Goal: Transaction & Acquisition: Purchase product/service

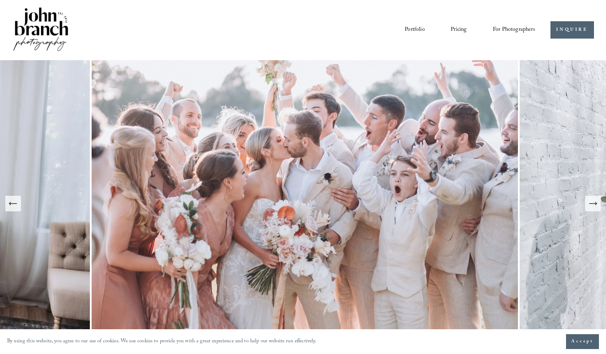
click at [592, 206] on icon "Next Slide" at bounding box center [593, 203] width 10 height 10
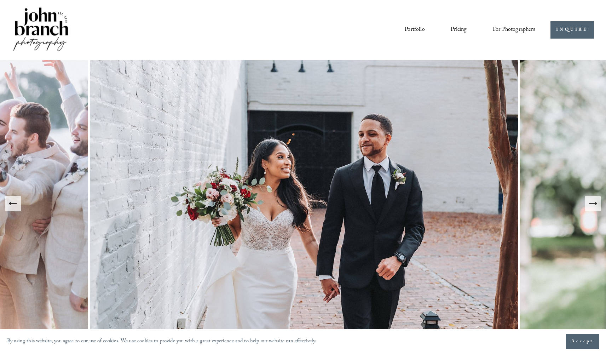
click at [592, 206] on icon "Next Slide" at bounding box center [593, 203] width 10 height 10
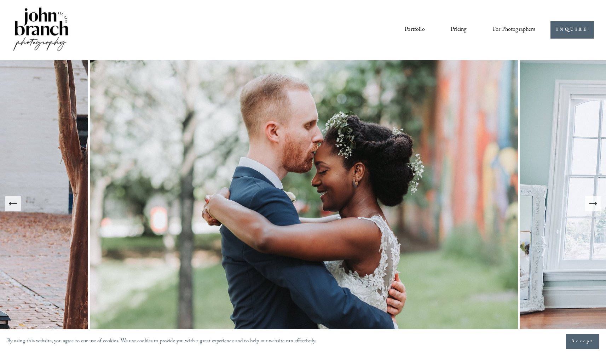
click at [592, 206] on icon "Next Slide" at bounding box center [593, 203] width 10 height 10
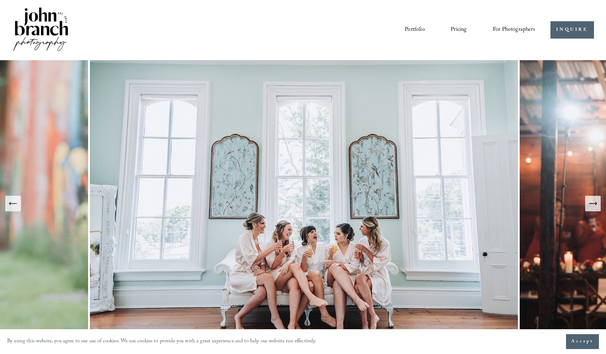
click at [592, 206] on icon "Next Slide" at bounding box center [593, 203] width 10 height 10
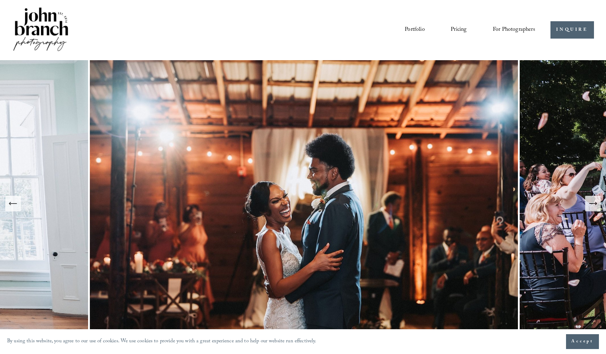
click at [590, 203] on icon "Next Slide" at bounding box center [593, 203] width 10 height 10
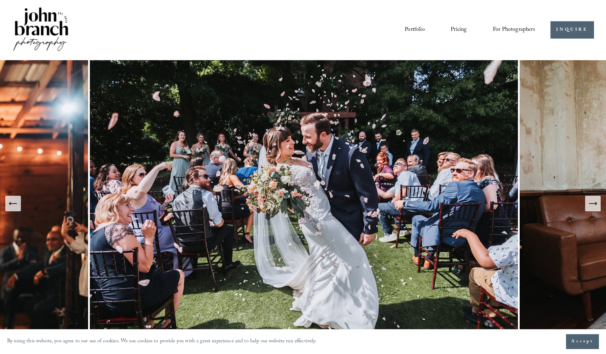
click at [590, 203] on icon "Next Slide" at bounding box center [593, 203] width 10 height 10
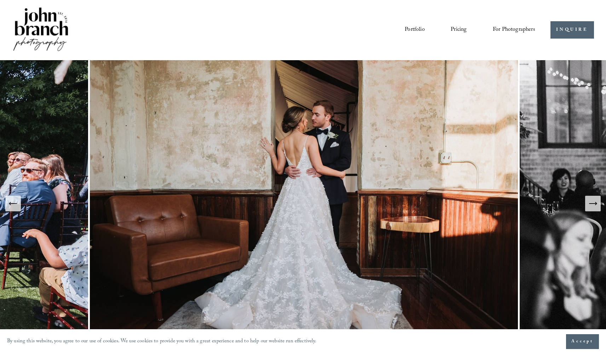
click at [590, 203] on icon "Next Slide" at bounding box center [593, 203] width 10 height 10
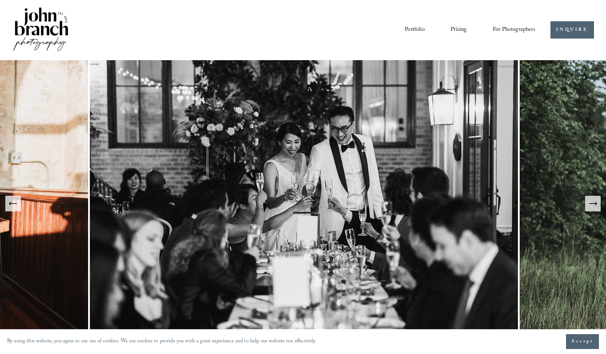
click at [590, 203] on icon "Next Slide" at bounding box center [593, 203] width 10 height 10
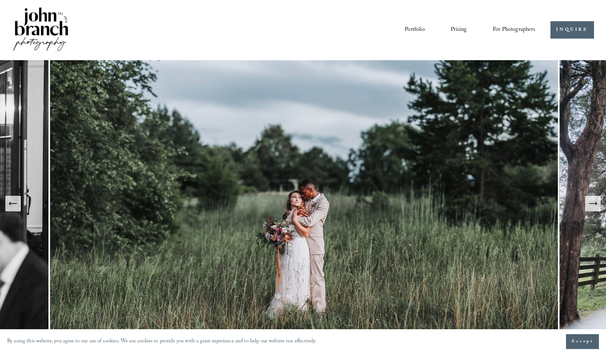
click at [590, 203] on icon "Next Slide" at bounding box center [593, 203] width 10 height 10
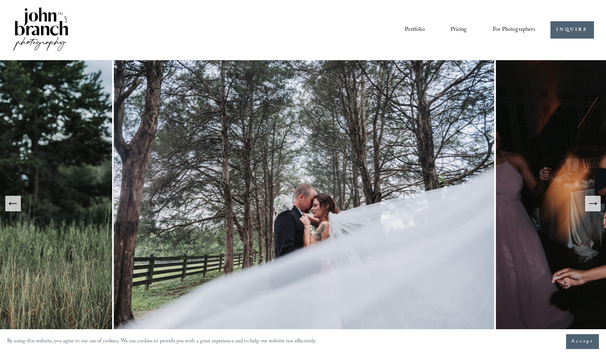
click at [12, 205] on icon "Previous Slide" at bounding box center [13, 203] width 10 height 10
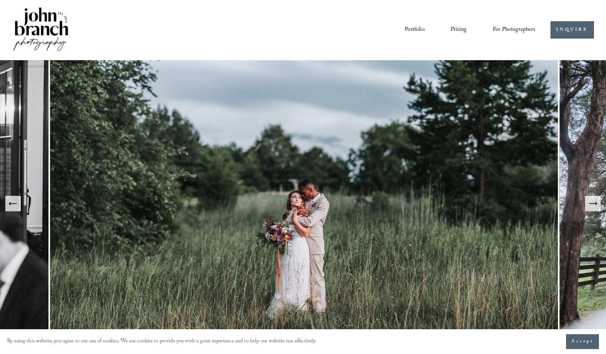
click at [593, 207] on icon "Next Slide" at bounding box center [593, 203] width 10 height 10
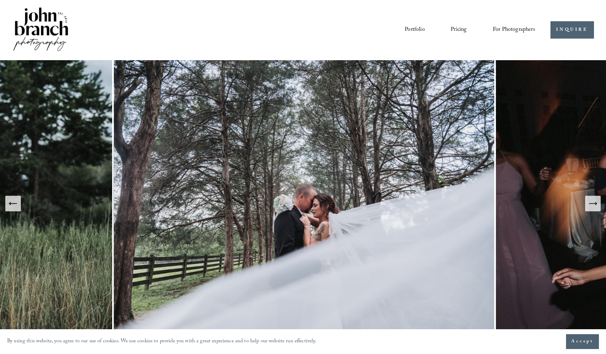
click at [593, 207] on icon "Next Slide" at bounding box center [593, 203] width 10 height 10
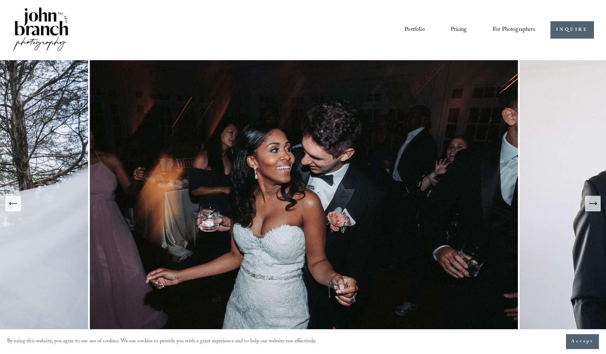
click at [593, 207] on icon "Next Slide" at bounding box center [593, 203] width 10 height 10
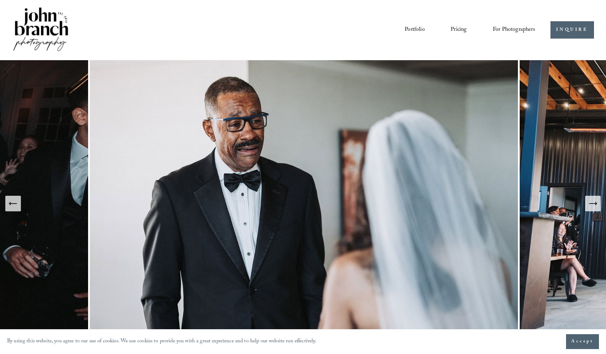
click at [593, 207] on icon "Next Slide" at bounding box center [593, 203] width 10 height 10
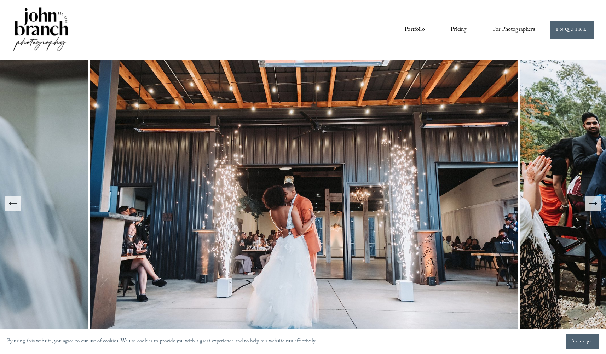
click at [593, 207] on icon "Next Slide" at bounding box center [593, 203] width 10 height 10
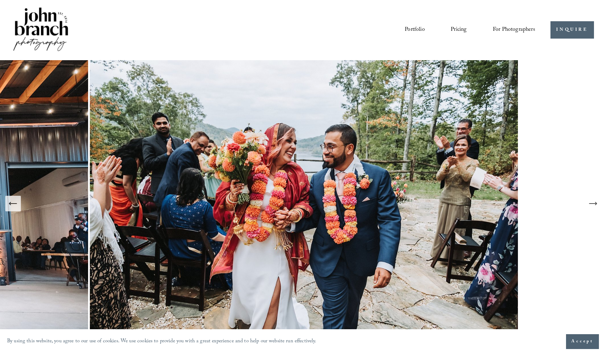
click at [593, 207] on icon "Next Slide" at bounding box center [593, 203] width 10 height 10
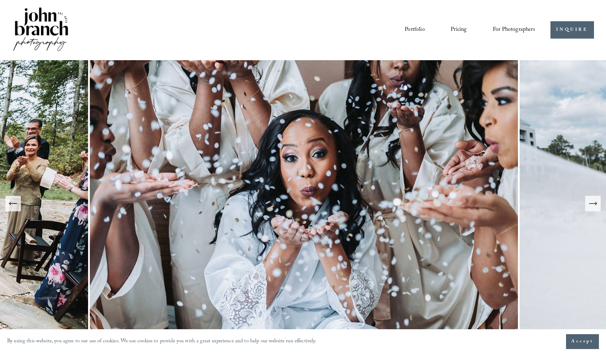
click at [593, 207] on icon "Next Slide" at bounding box center [593, 203] width 10 height 10
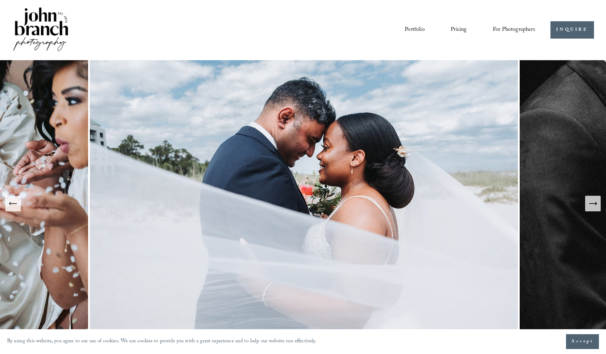
click at [593, 207] on icon "Next Slide" at bounding box center [593, 203] width 10 height 10
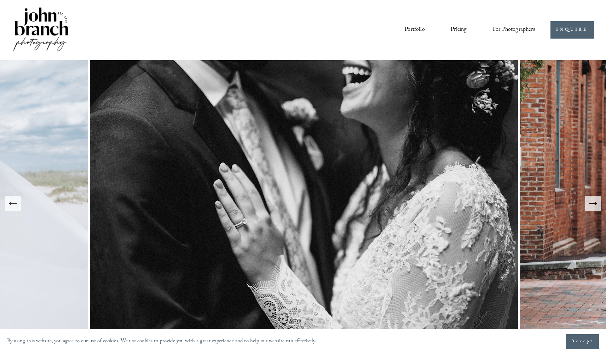
click at [593, 207] on icon "Next Slide" at bounding box center [593, 203] width 10 height 10
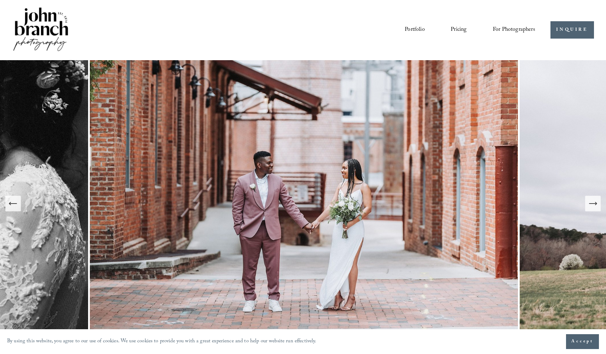
click at [15, 205] on icon "Previous Slide" at bounding box center [13, 203] width 10 height 10
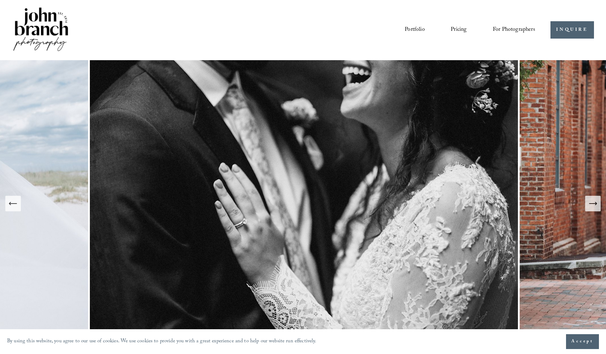
click at [597, 207] on icon "Next Slide" at bounding box center [593, 203] width 10 height 10
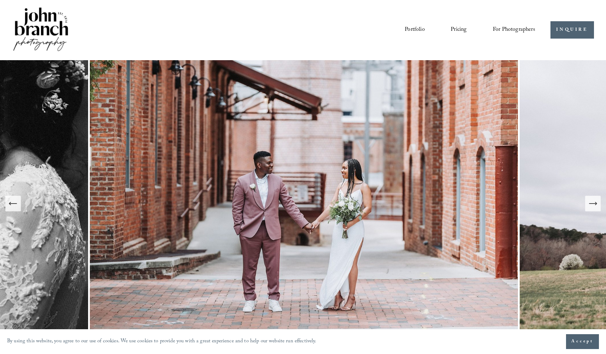
click at [597, 207] on icon "Next Slide" at bounding box center [593, 203] width 10 height 10
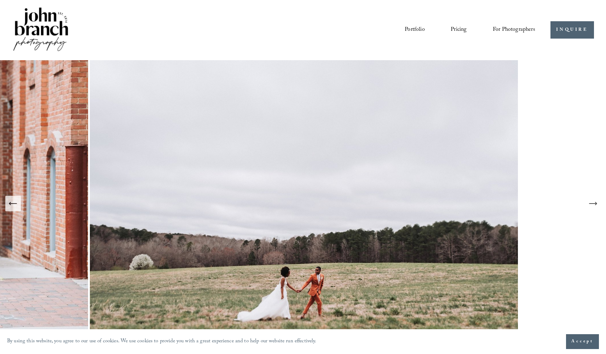
click at [597, 207] on icon "Next Slide" at bounding box center [593, 203] width 10 height 10
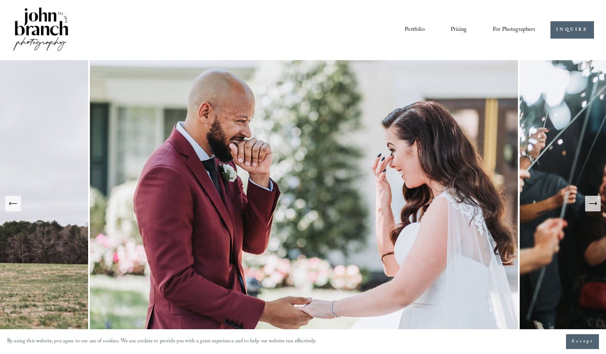
click at [597, 207] on icon "Next Slide" at bounding box center [593, 203] width 10 height 10
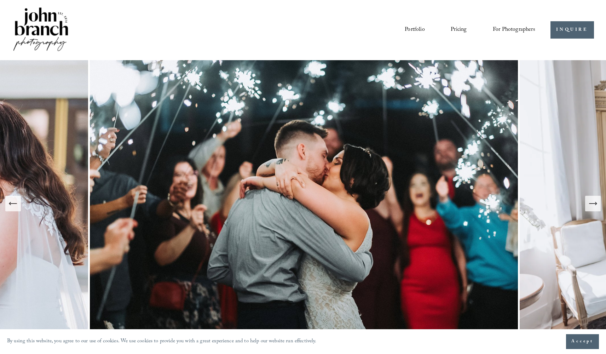
click at [597, 207] on icon "Next Slide" at bounding box center [593, 203] width 10 height 10
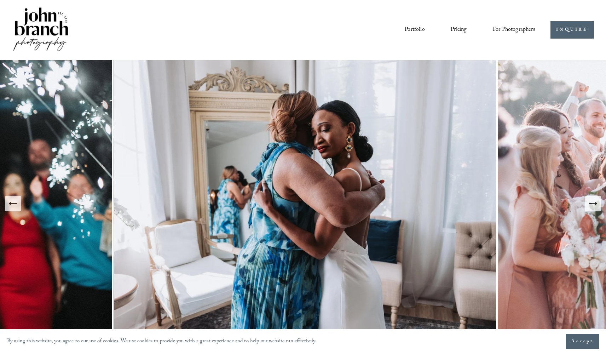
click at [597, 207] on icon "Next Slide" at bounding box center [593, 203] width 10 height 10
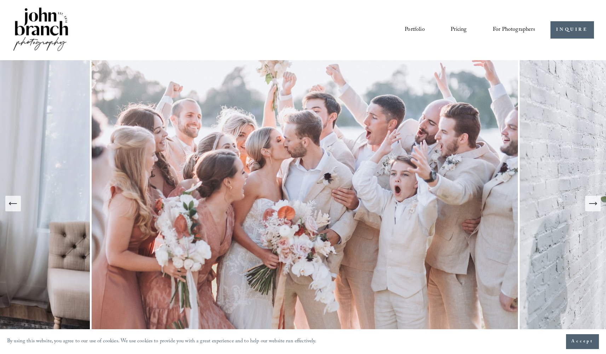
click at [597, 207] on icon "Next Slide" at bounding box center [593, 203] width 10 height 10
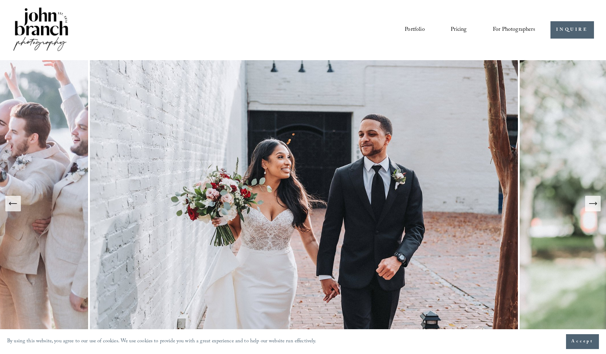
click at [507, 32] on span "For Photographers" at bounding box center [514, 29] width 42 height 11
click at [507, 33] on span "For Photographers" at bounding box center [514, 29] width 42 height 11
click at [0, 0] on span "Presets" at bounding box center [0, 0] width 0 height 0
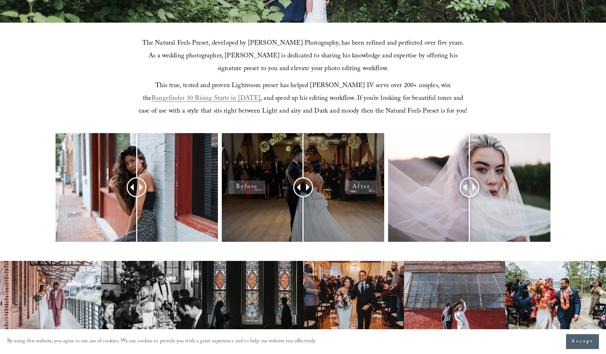
scroll to position [205, 0]
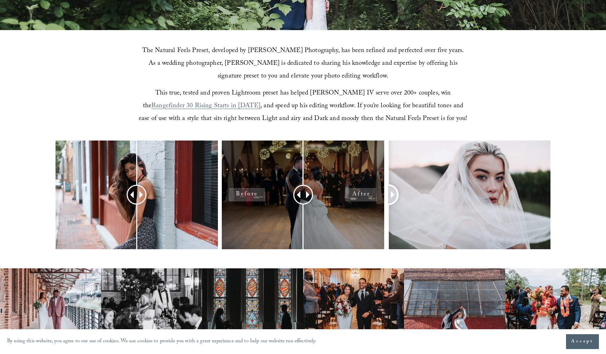
drag, startPoint x: 468, startPoint y: 194, endPoint x: 369, endPoint y: 219, distance: 101.3
click at [369, 219] on div at bounding box center [303, 203] width 606 height 127
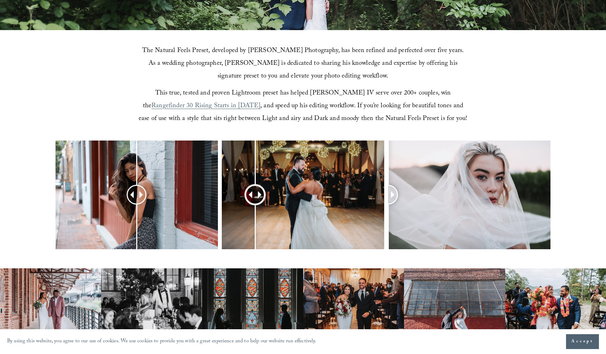
drag, startPoint x: 300, startPoint y: 194, endPoint x: 248, endPoint y: 181, distance: 54.0
click at [248, 185] on div at bounding box center [254, 194] width 19 height 19
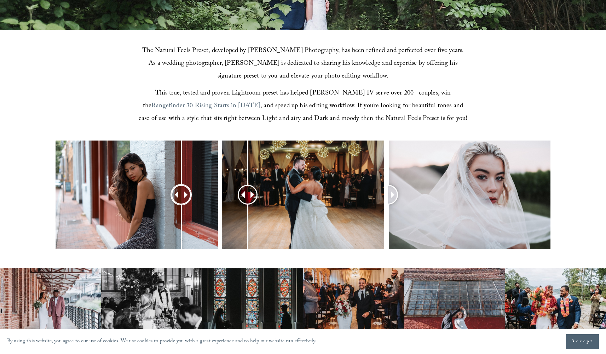
drag, startPoint x: 137, startPoint y: 191, endPoint x: 182, endPoint y: 197, distance: 45.3
click at [182, 197] on div at bounding box center [181, 195] width 20 height 20
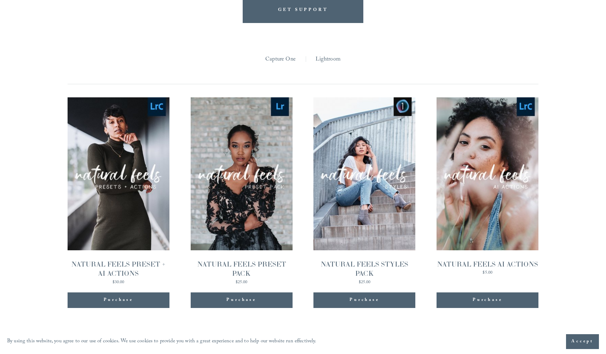
scroll to position [655, 0]
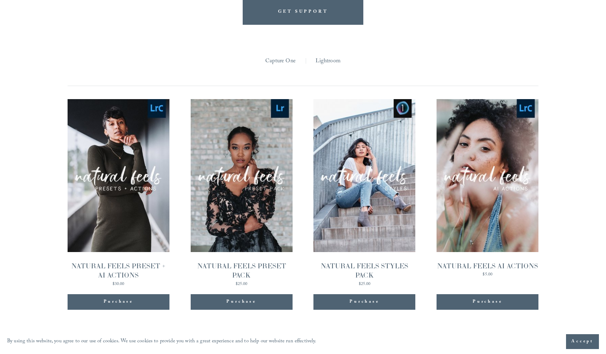
click at [245, 181] on link "Quick View NATURAL FEELS PRESET PACK $25.00" at bounding box center [242, 192] width 102 height 187
click at [161, 207] on link "Quick View NATURAL FEELS PRESET + AI ACTIONS $30.00" at bounding box center [119, 192] width 102 height 187
click at [372, 182] on link "Quick View NATURAL FEELS STYLES PACK $25.00" at bounding box center [364, 192] width 102 height 187
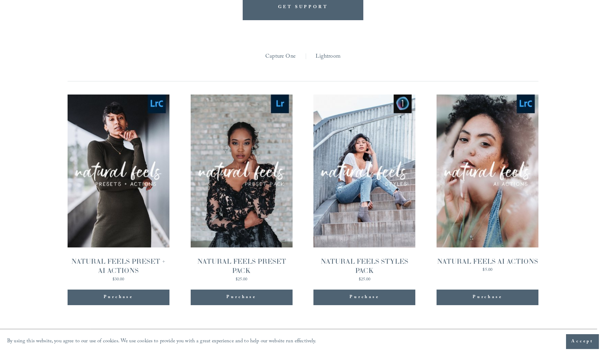
scroll to position [656, 0]
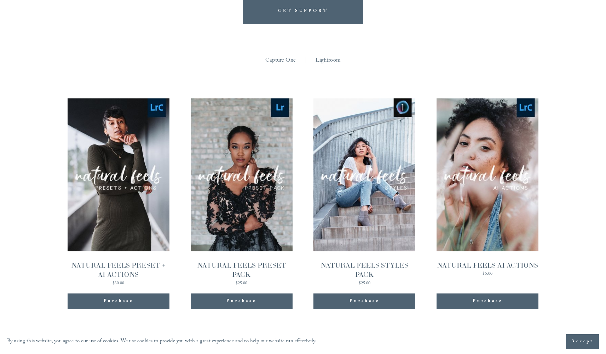
click at [121, 167] on span "Quick View" at bounding box center [118, 158] width 44 height 19
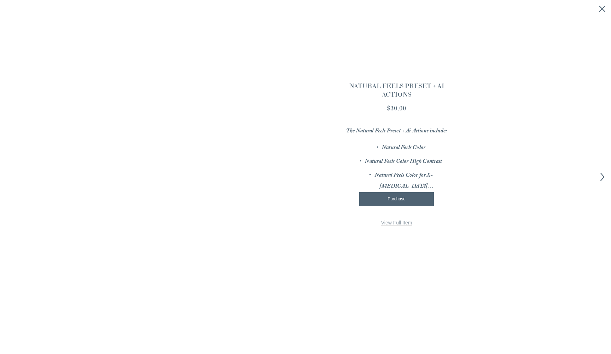
click at [600, 11] on icon "Close quick view" at bounding box center [602, 8] width 7 height 7
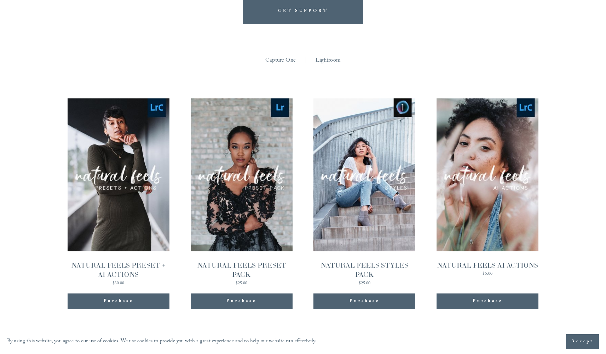
click at [133, 180] on link "Quick View NATURAL FEELS PRESET + AI ACTIONS $30.00" at bounding box center [119, 191] width 102 height 187
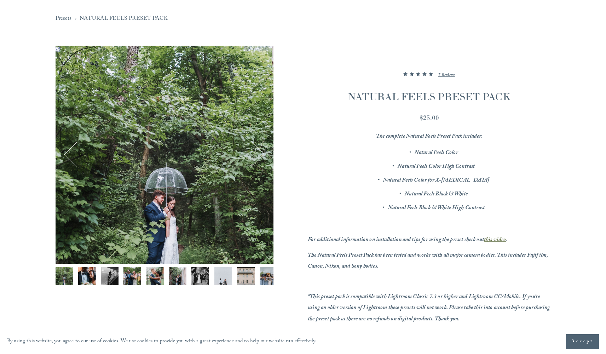
scroll to position [63, 0]
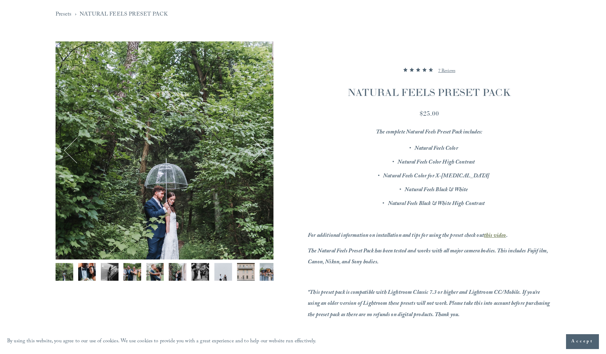
click at [496, 232] on em "this video" at bounding box center [495, 236] width 22 height 10
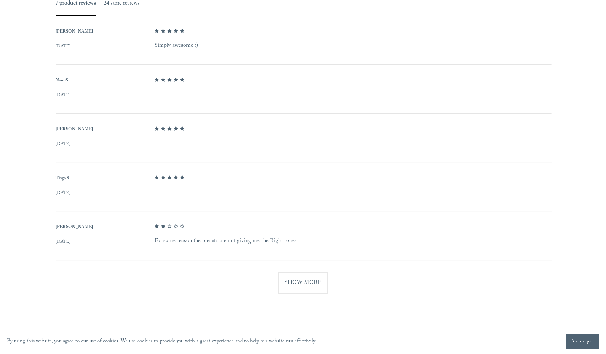
scroll to position [481, 0]
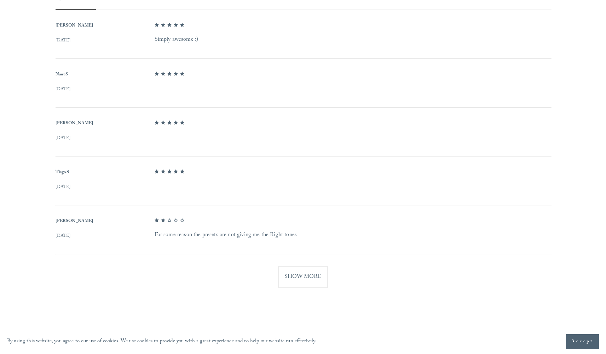
click at [311, 279] on button "Show More" at bounding box center [302, 277] width 49 height 22
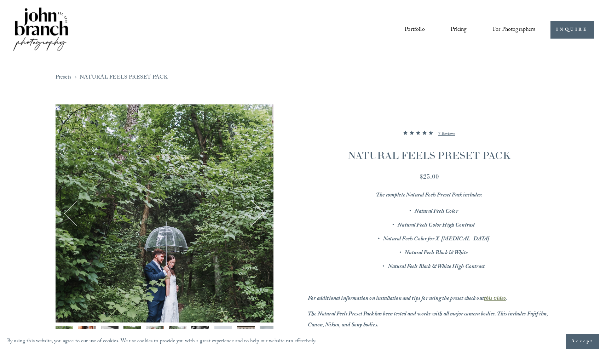
scroll to position [0, 0]
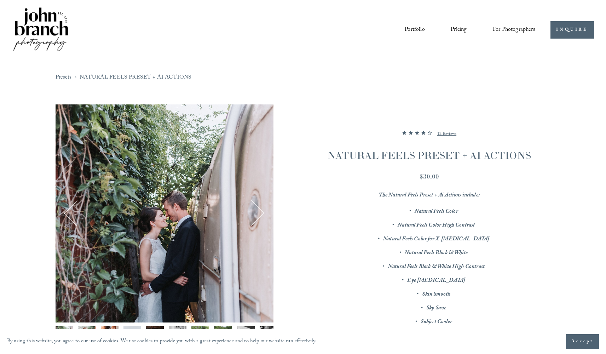
click at [255, 208] on button "Next" at bounding box center [251, 213] width 25 height 25
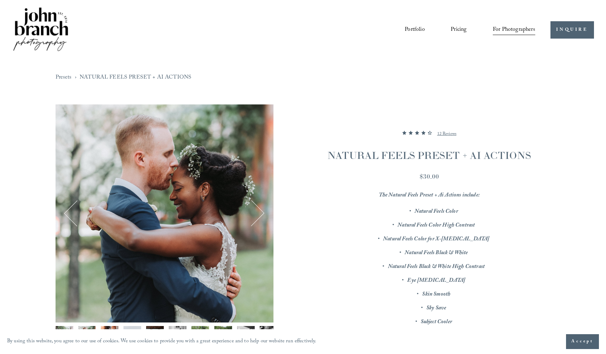
click at [255, 208] on button "Next" at bounding box center [251, 213] width 25 height 25
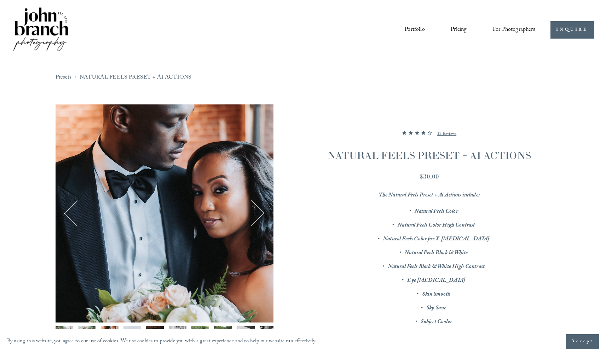
click at [255, 208] on button "Next" at bounding box center [251, 213] width 25 height 25
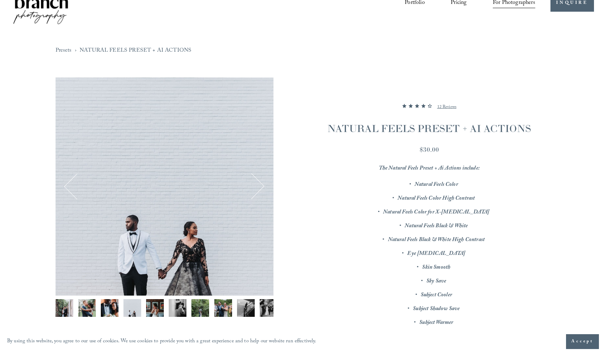
scroll to position [29, 0]
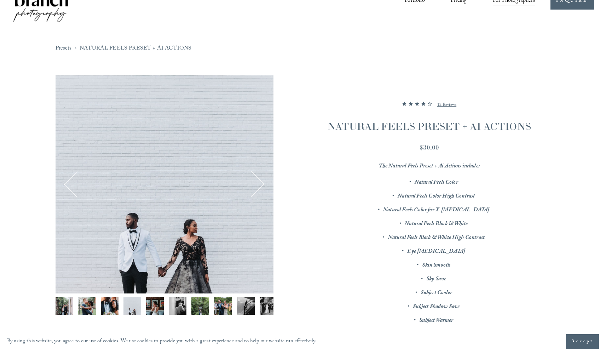
click at [261, 182] on button "Next" at bounding box center [251, 184] width 25 height 25
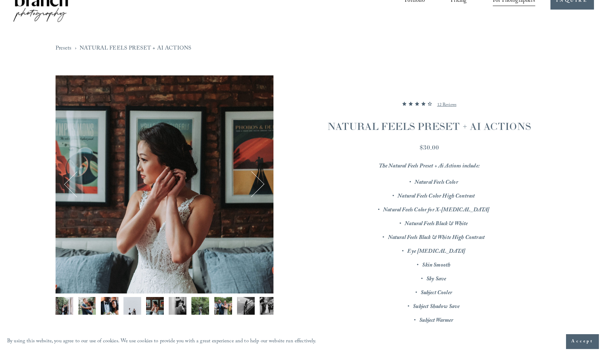
click at [261, 182] on button "Next" at bounding box center [251, 184] width 25 height 25
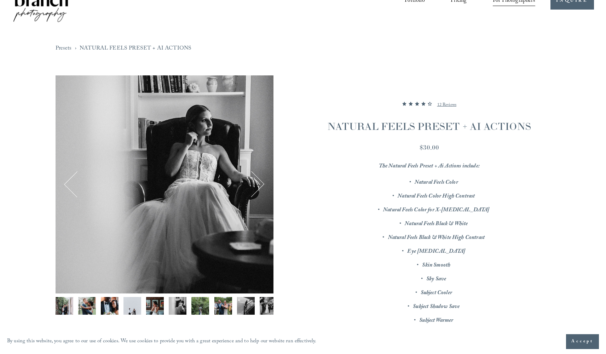
click at [264, 182] on button "Next" at bounding box center [251, 184] width 25 height 25
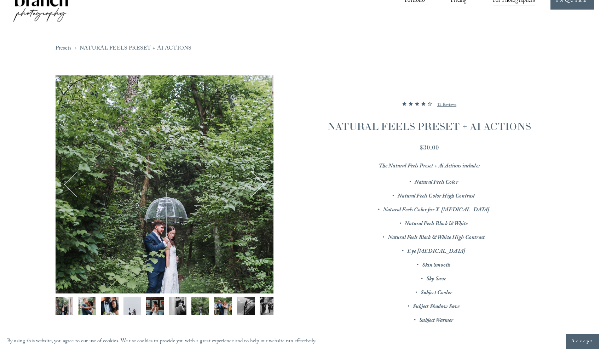
click at [264, 182] on button "Next" at bounding box center [251, 184] width 25 height 25
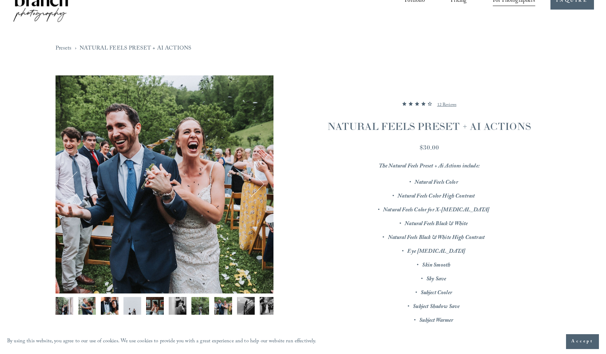
click at [260, 183] on button "Next" at bounding box center [251, 184] width 25 height 25
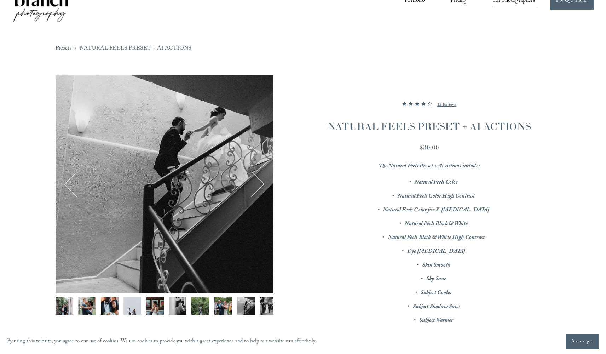
click at [260, 183] on button "Next" at bounding box center [251, 184] width 25 height 25
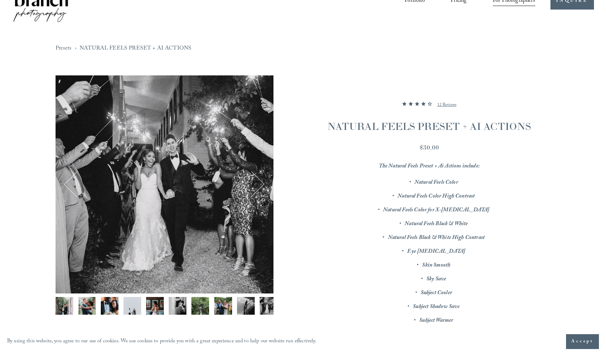
click at [260, 183] on button "Next" at bounding box center [251, 184] width 25 height 25
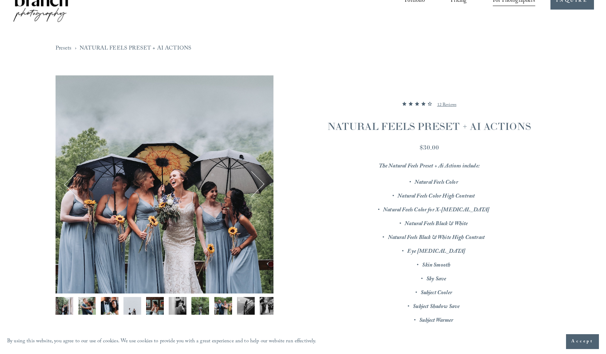
click at [260, 183] on button "Next" at bounding box center [251, 184] width 25 height 25
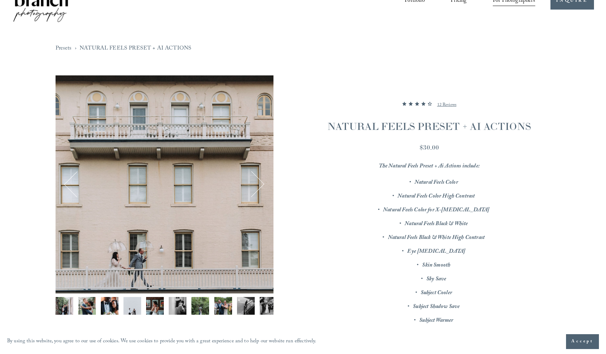
click at [260, 183] on button "Next" at bounding box center [251, 184] width 25 height 25
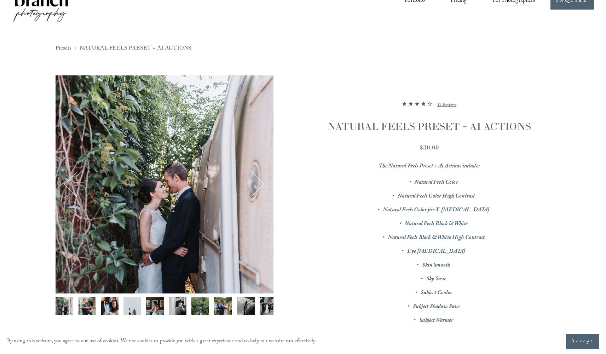
click at [260, 183] on button "Next" at bounding box center [251, 184] width 25 height 25
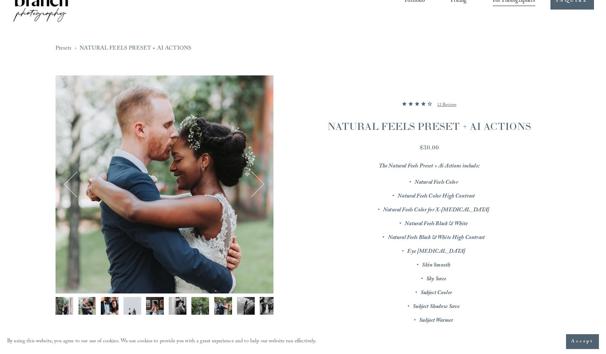
click at [260, 183] on button "Next" at bounding box center [251, 184] width 25 height 25
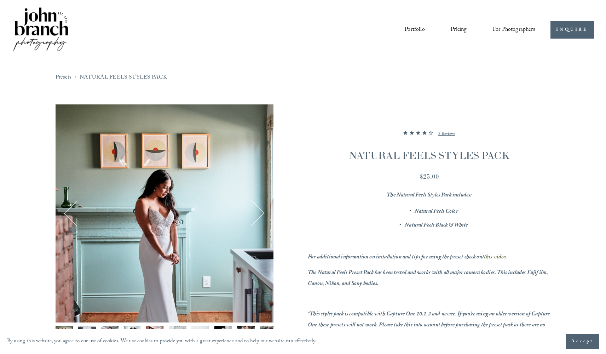
click at [252, 216] on button "Next" at bounding box center [251, 213] width 25 height 25
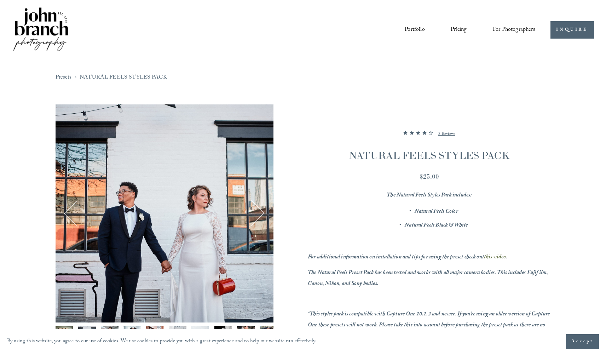
click at [252, 216] on button "Next" at bounding box center [251, 213] width 25 height 25
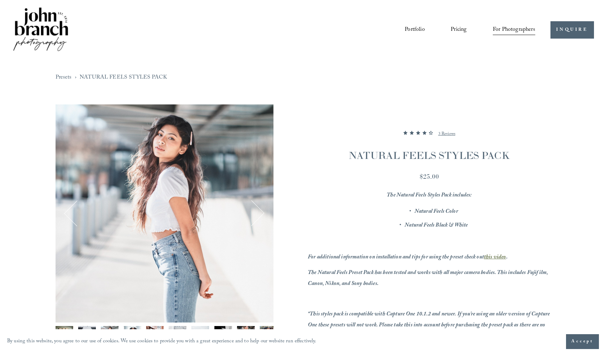
click at [252, 216] on button "Next" at bounding box center [251, 213] width 25 height 25
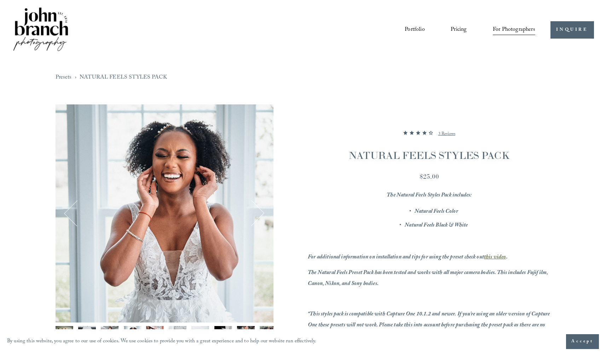
click at [252, 216] on button "Next" at bounding box center [251, 213] width 25 height 25
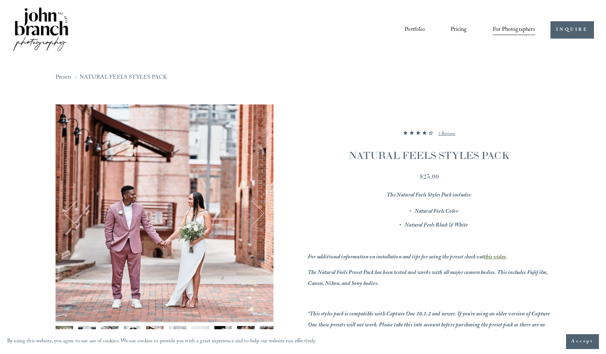
click at [252, 216] on button "Next" at bounding box center [251, 213] width 25 height 25
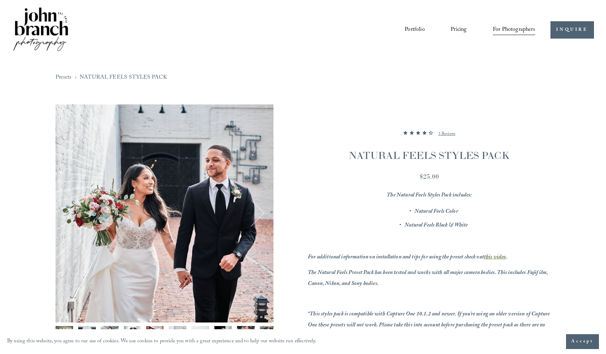
click at [252, 216] on button "Next" at bounding box center [251, 213] width 25 height 25
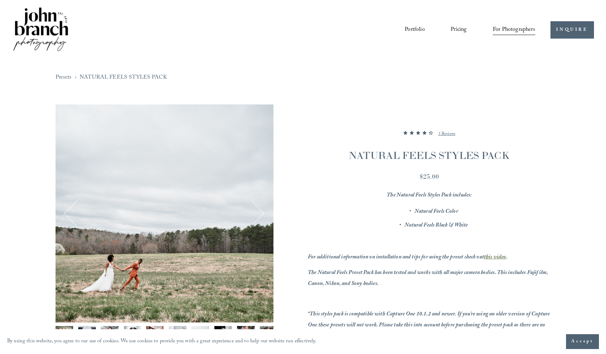
click at [252, 216] on button "Next" at bounding box center [251, 213] width 25 height 25
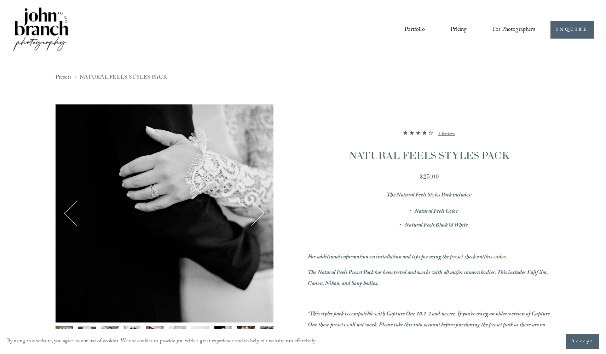
click at [252, 216] on button "Next" at bounding box center [251, 213] width 25 height 25
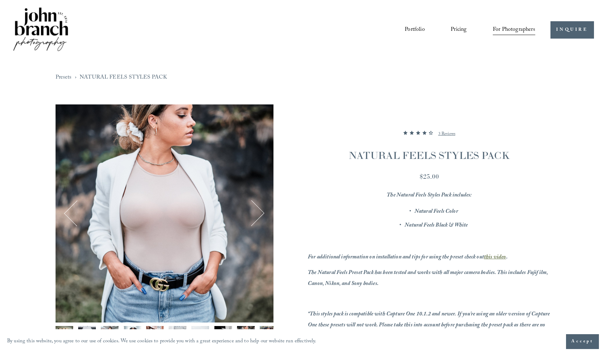
click at [258, 217] on button "Next" at bounding box center [251, 213] width 25 height 25
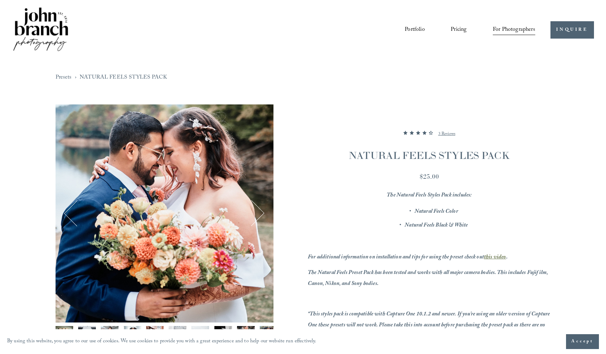
click at [258, 217] on button "Next" at bounding box center [251, 213] width 25 height 25
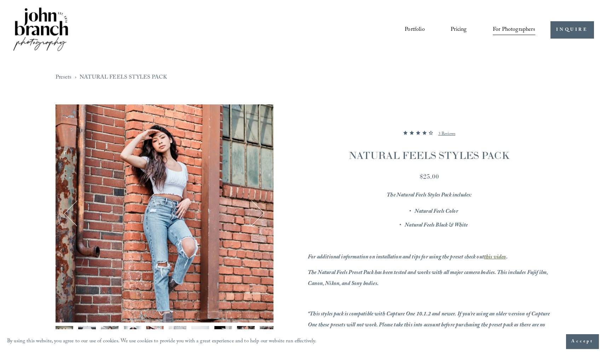
click at [258, 217] on button "Next" at bounding box center [251, 213] width 25 height 25
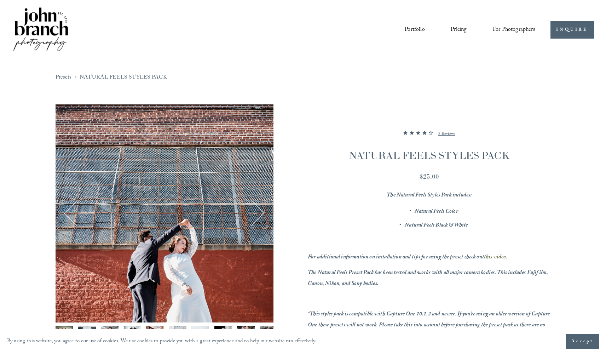
click at [258, 217] on button "Next" at bounding box center [251, 213] width 25 height 25
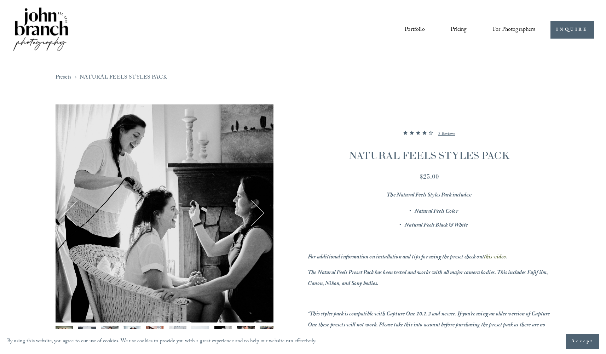
click at [258, 217] on button "Next" at bounding box center [251, 213] width 25 height 25
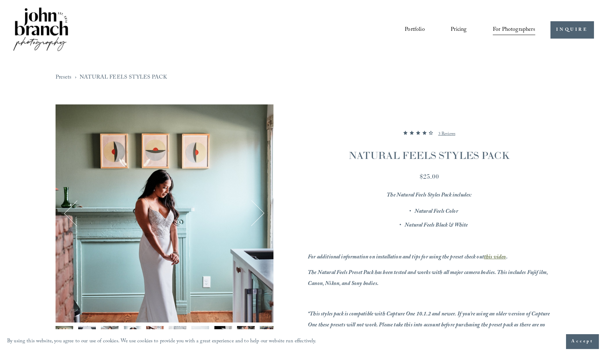
click at [258, 217] on button "Next" at bounding box center [251, 213] width 25 height 25
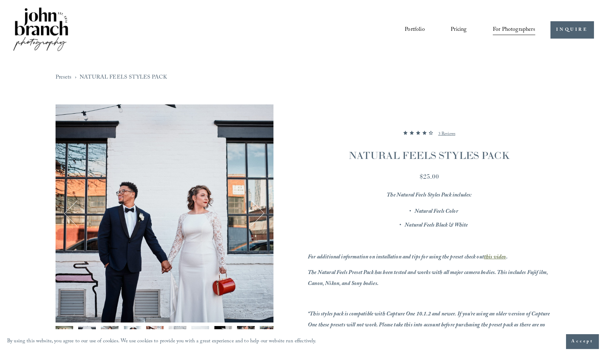
click at [258, 217] on button "Next" at bounding box center [251, 213] width 25 height 25
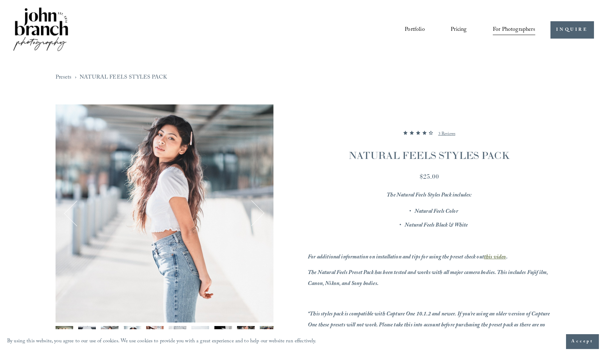
click at [258, 217] on button "Next" at bounding box center [251, 213] width 25 height 25
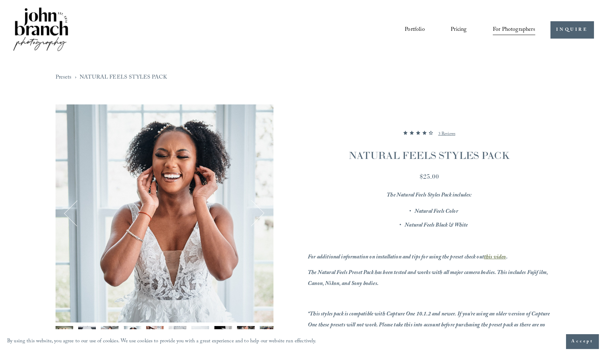
click at [258, 217] on button "Next" at bounding box center [251, 213] width 25 height 25
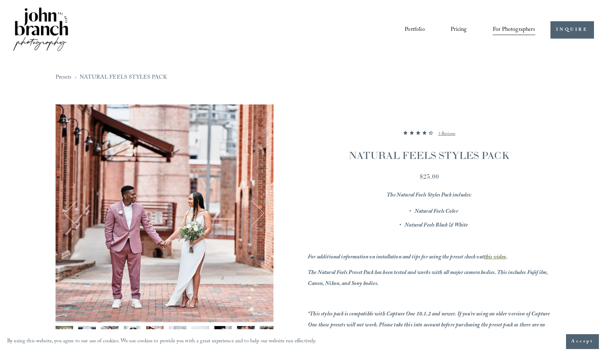
click at [258, 217] on button "Next" at bounding box center [251, 213] width 25 height 25
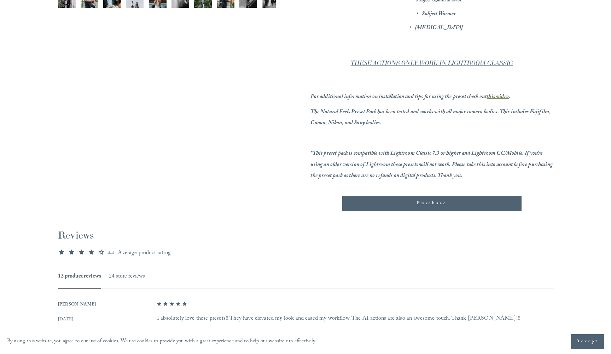
scroll to position [339, 0]
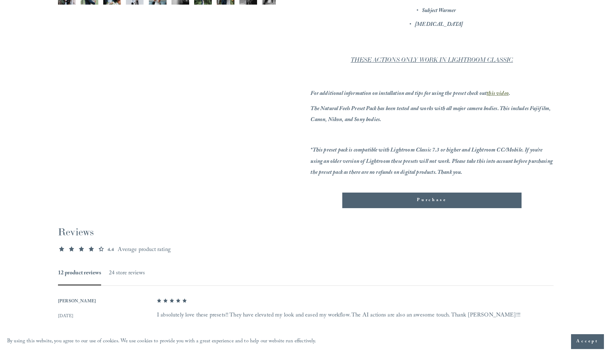
click at [431, 199] on div "Purchase" at bounding box center [432, 200] width 168 height 7
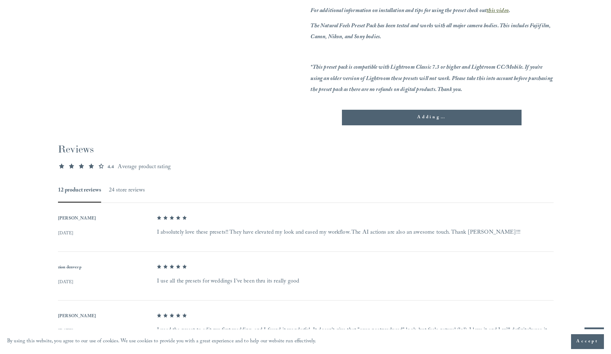
scroll to position [434, 0]
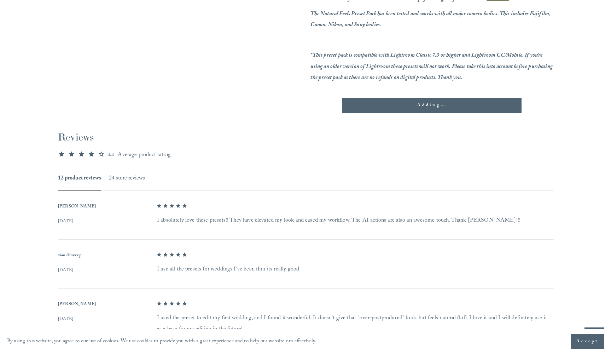
click at [425, 105] on div "Adding…" at bounding box center [432, 105] width 168 height 7
